Goal: Transaction & Acquisition: Purchase product/service

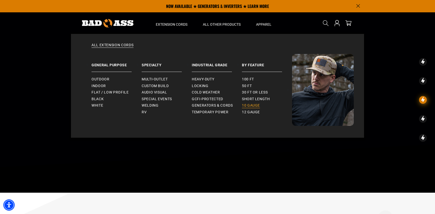
click at [251, 106] on span "10 gauge" at bounding box center [251, 105] width 18 height 5
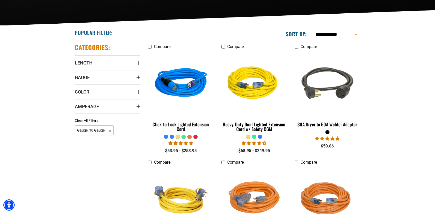
scroll to position [137, 0]
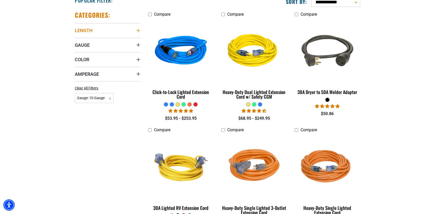
click at [94, 32] on summary "Length" at bounding box center [108, 30] width 66 height 14
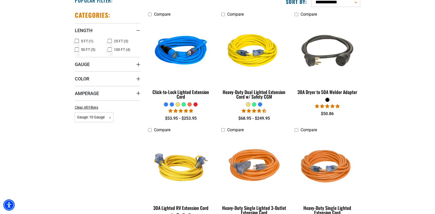
click at [77, 40] on icon at bounding box center [77, 41] width 4 height 7
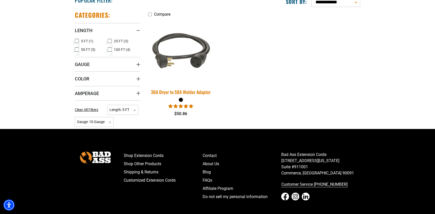
click at [194, 58] on img at bounding box center [181, 52] width 72 height 66
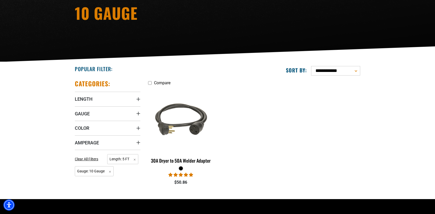
scroll to position [137, 0]
